Goal: Task Accomplishment & Management: Complete application form

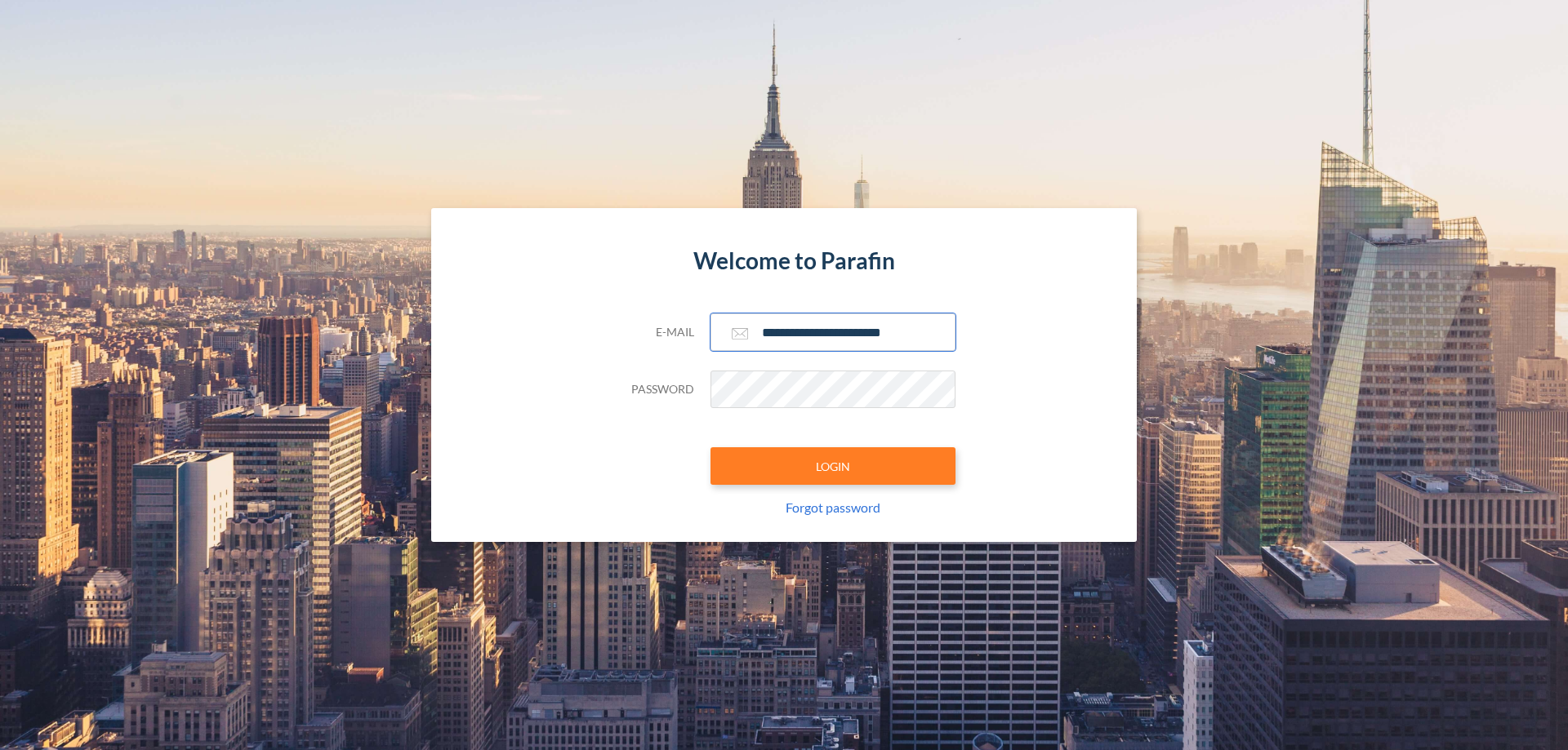
type input "**********"
click at [833, 466] on button "LOGIN" at bounding box center [832, 466] width 245 height 37
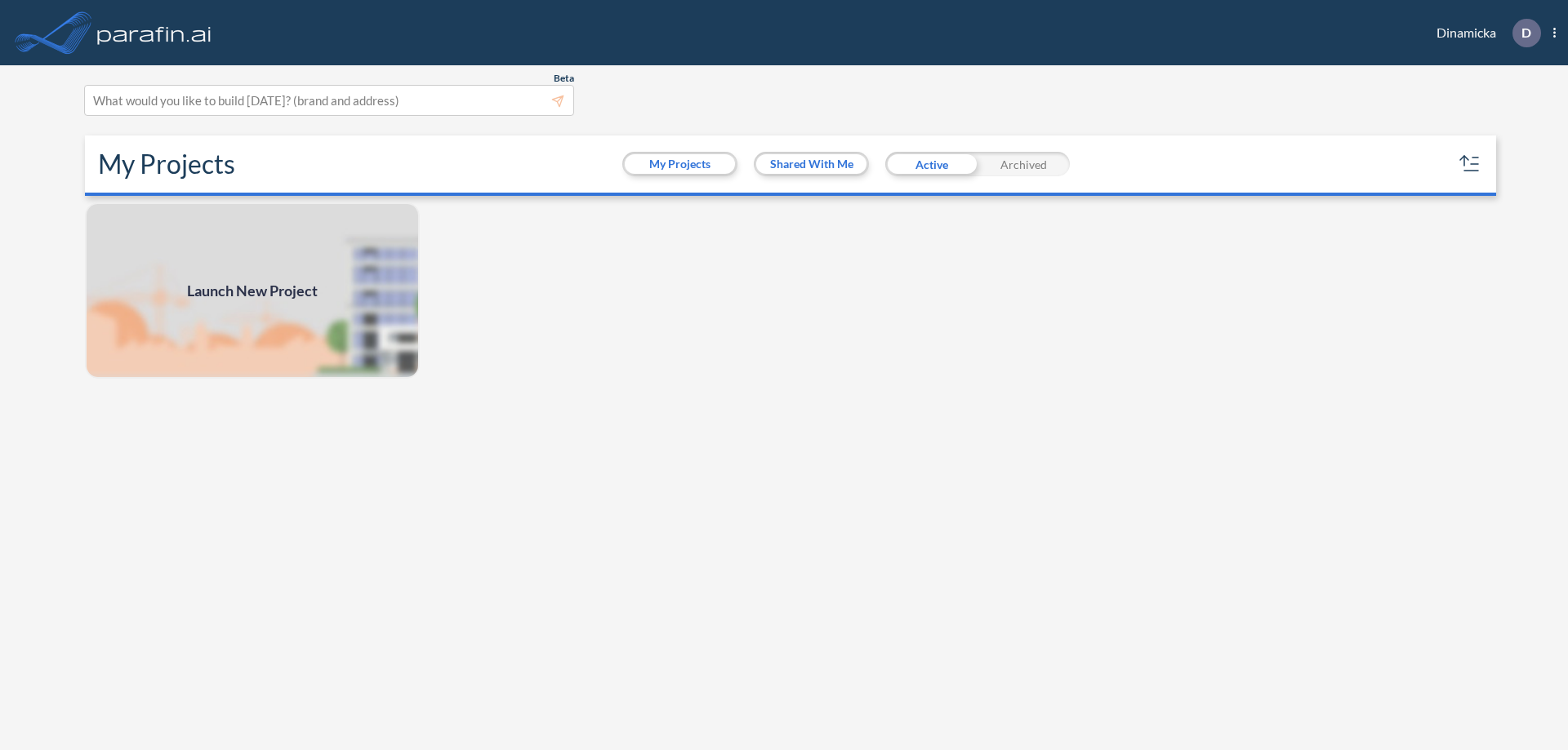
scroll to position [4, 0]
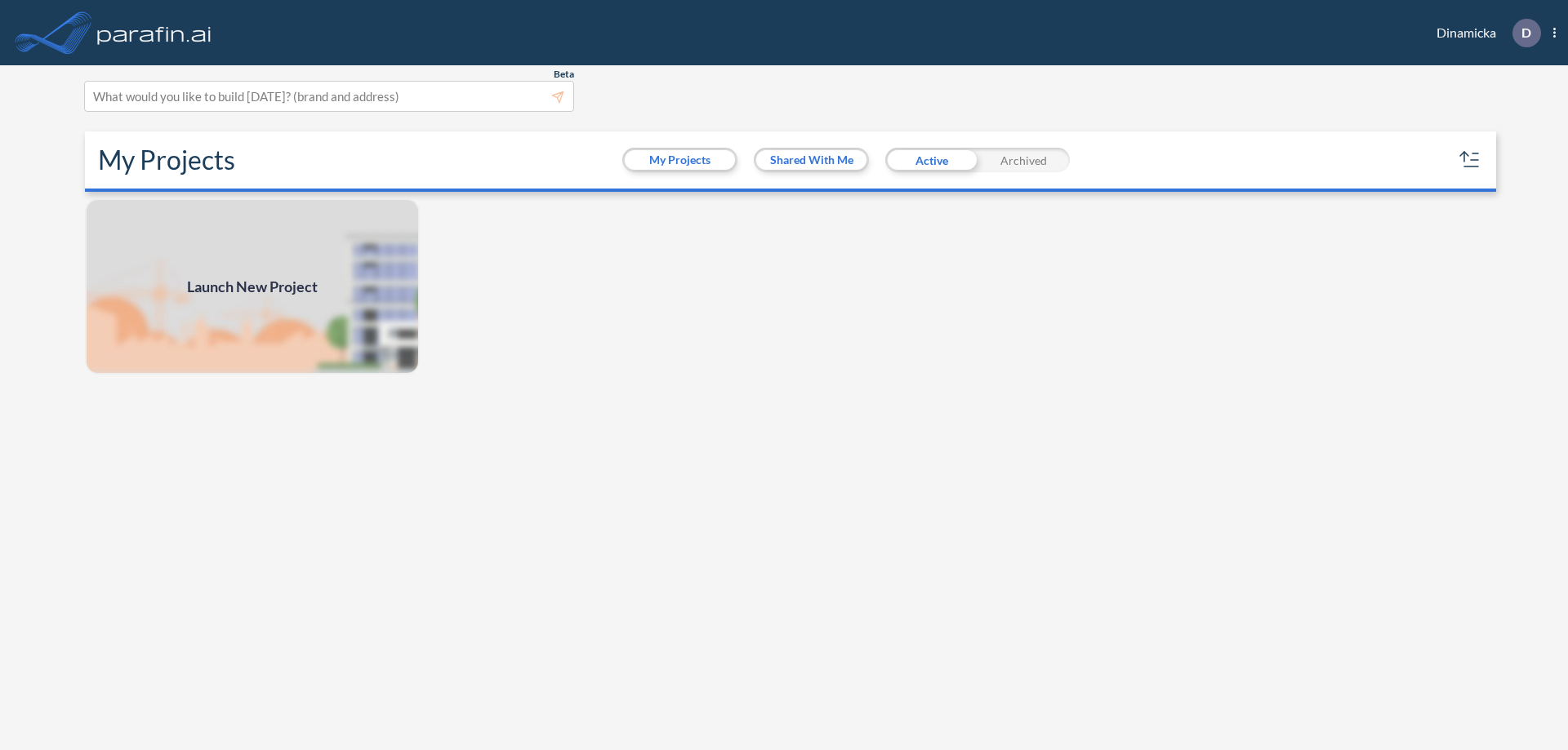
click at [252, 287] on span "Launch New Project" at bounding box center [252, 287] width 130 height 22
